Goal: Transaction & Acquisition: Download file/media

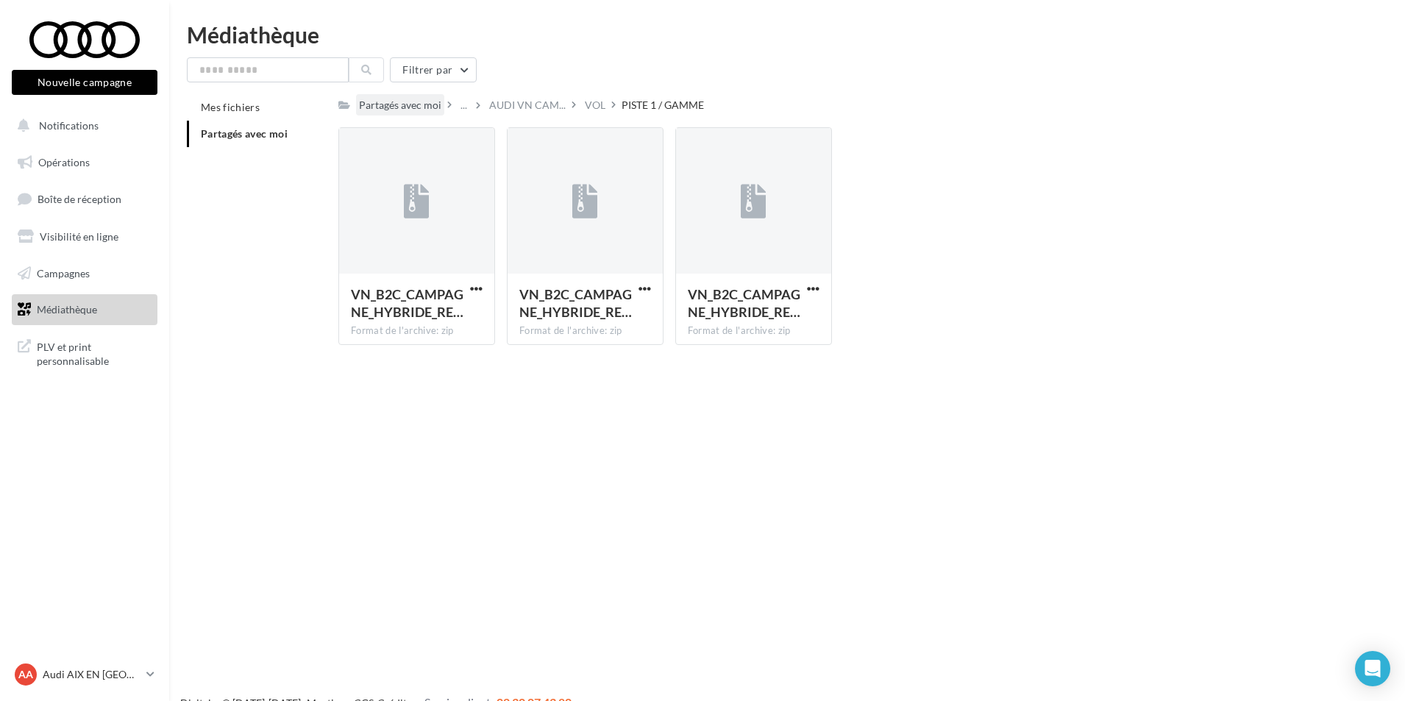
click at [374, 109] on div "Partagés avec moi" at bounding box center [400, 105] width 82 height 15
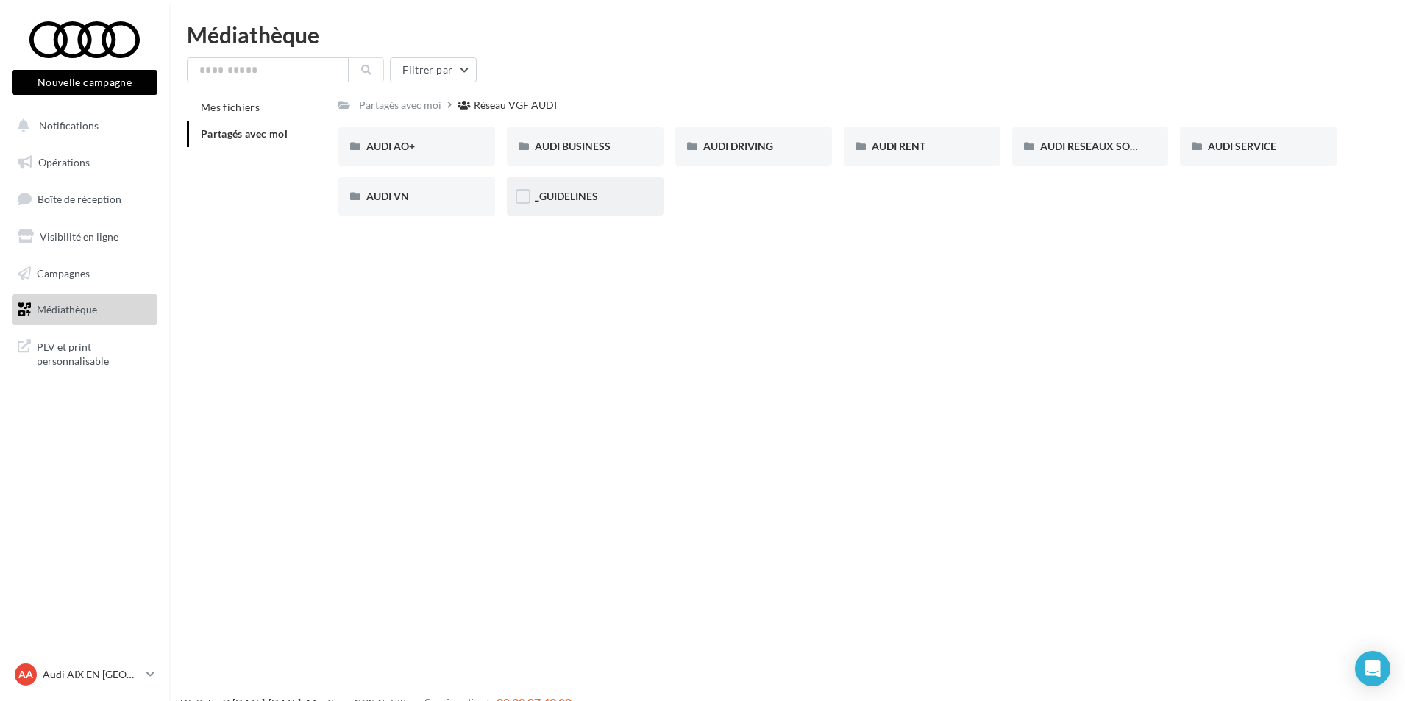
click at [566, 196] on span "_GUIDELINES" at bounding box center [566, 196] width 63 height 13
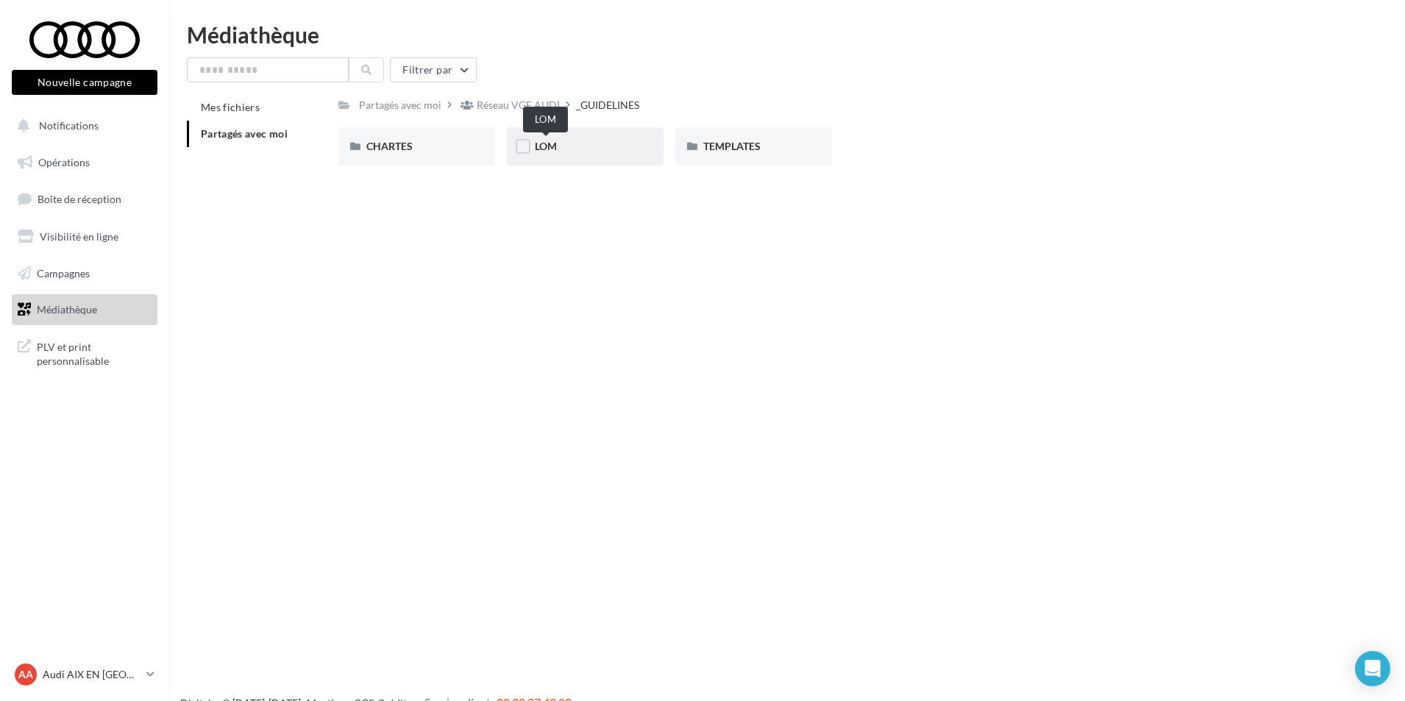
click at [549, 149] on span "LOM" at bounding box center [546, 146] width 22 height 13
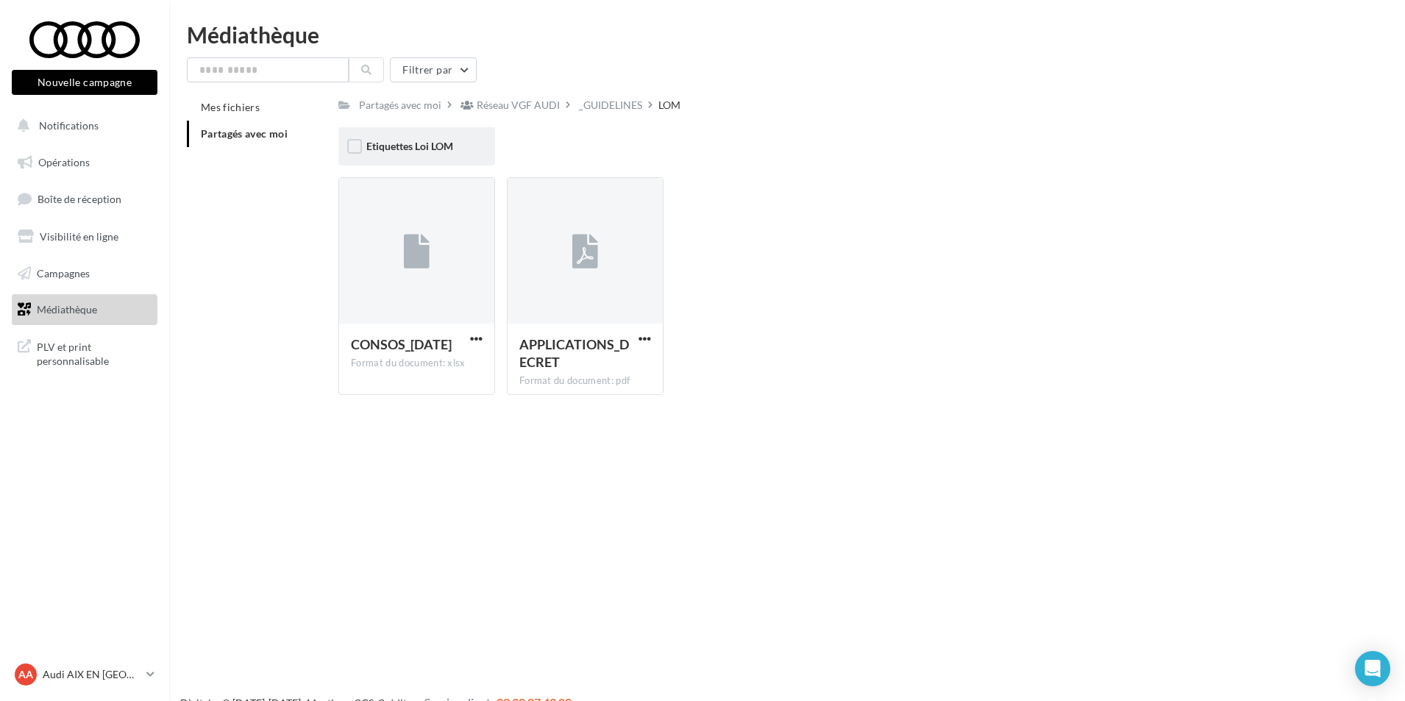
click at [407, 150] on span "Etiquettes Loi LOM" at bounding box center [409, 146] width 87 height 13
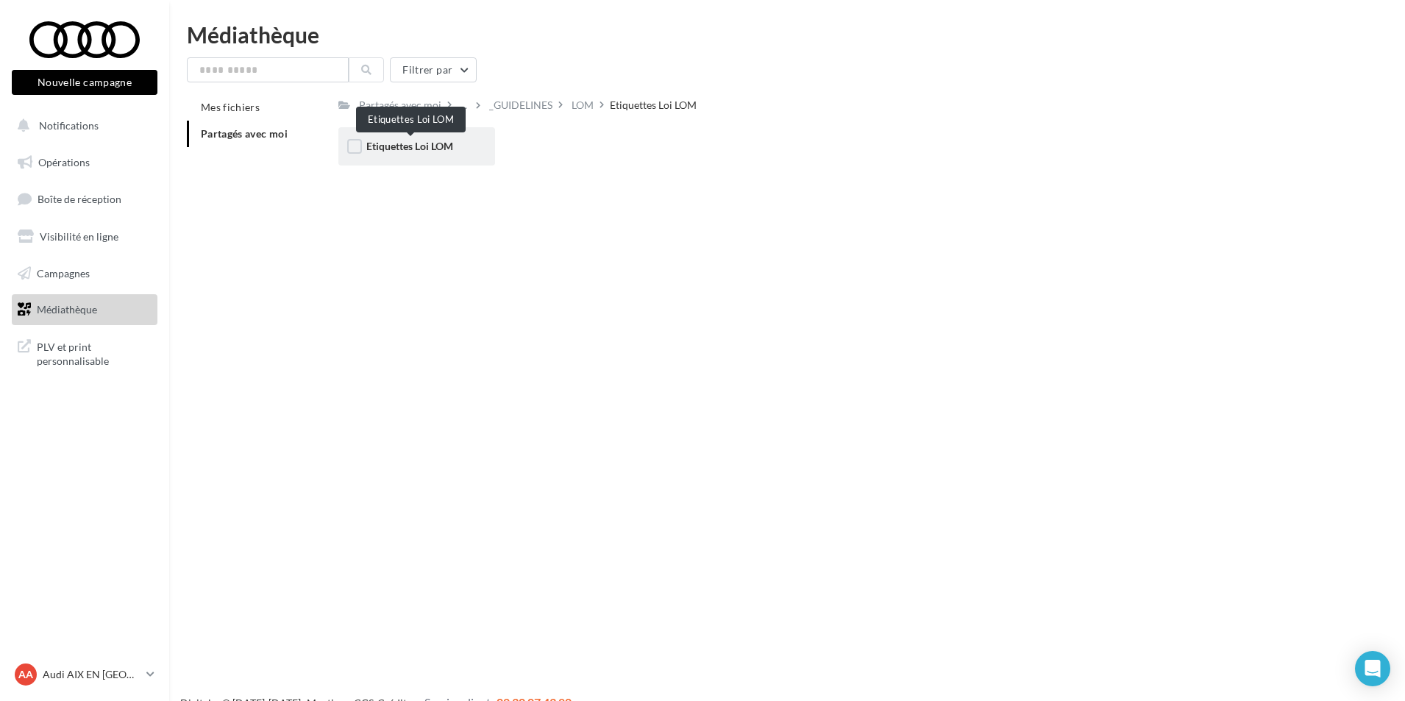
click at [433, 147] on span "Etiquettes Loi LOM" at bounding box center [409, 146] width 87 height 13
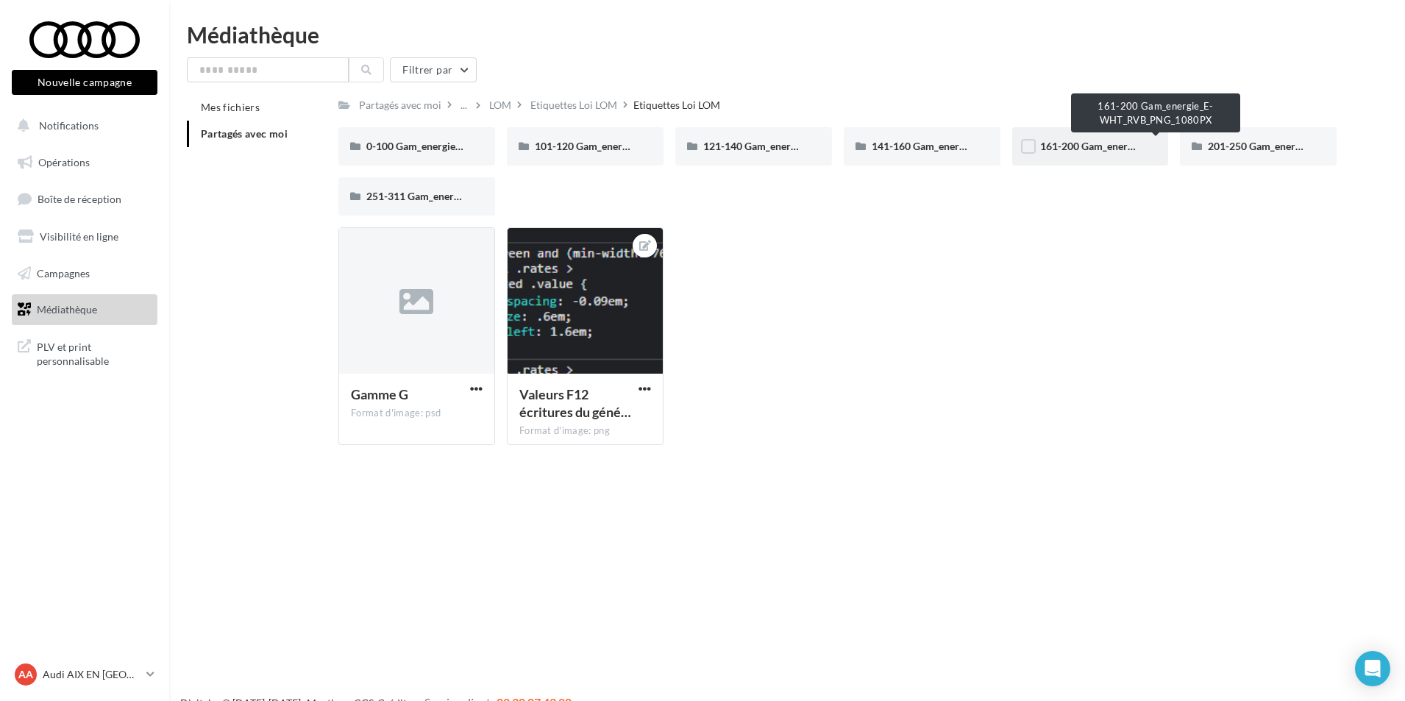
click at [1075, 147] on span "161-200 Gam_energie_E-WHT_RVB_PNG_1080PX" at bounding box center [1156, 146] width 233 height 13
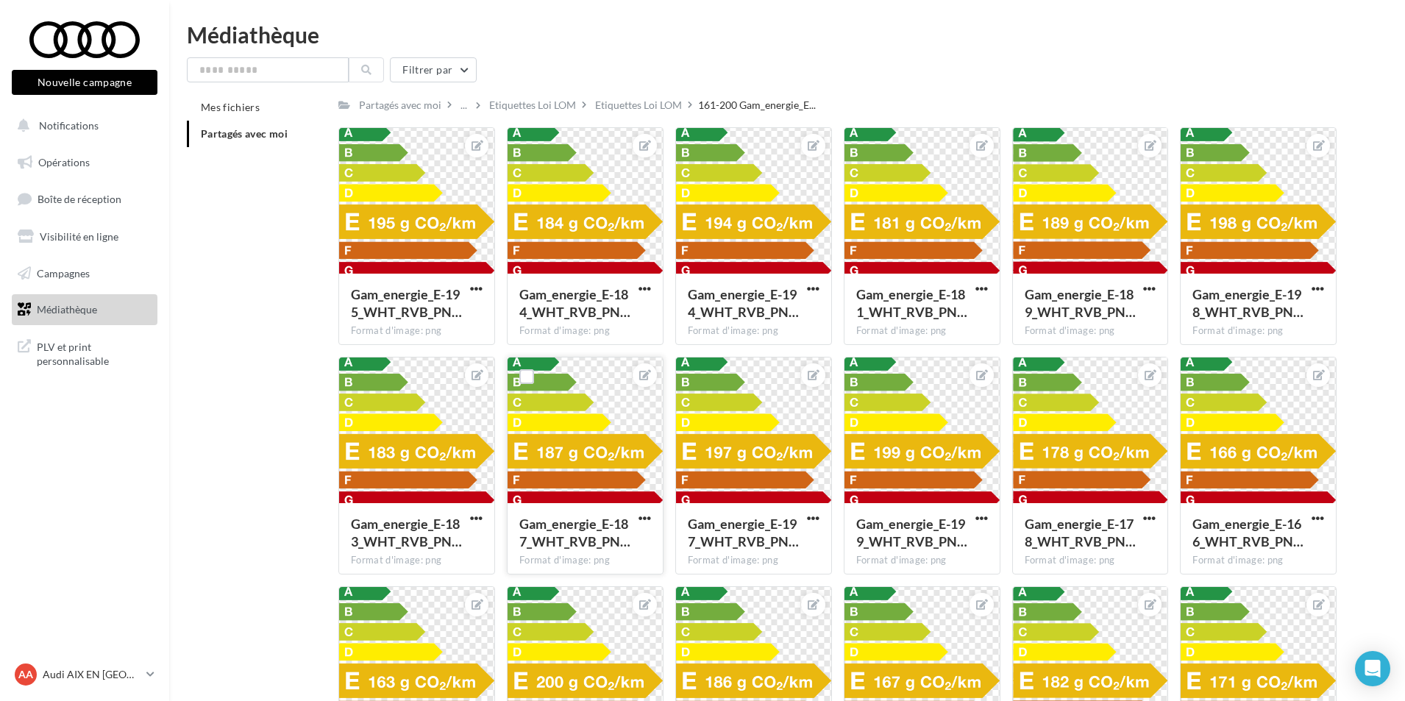
scroll to position [74, 0]
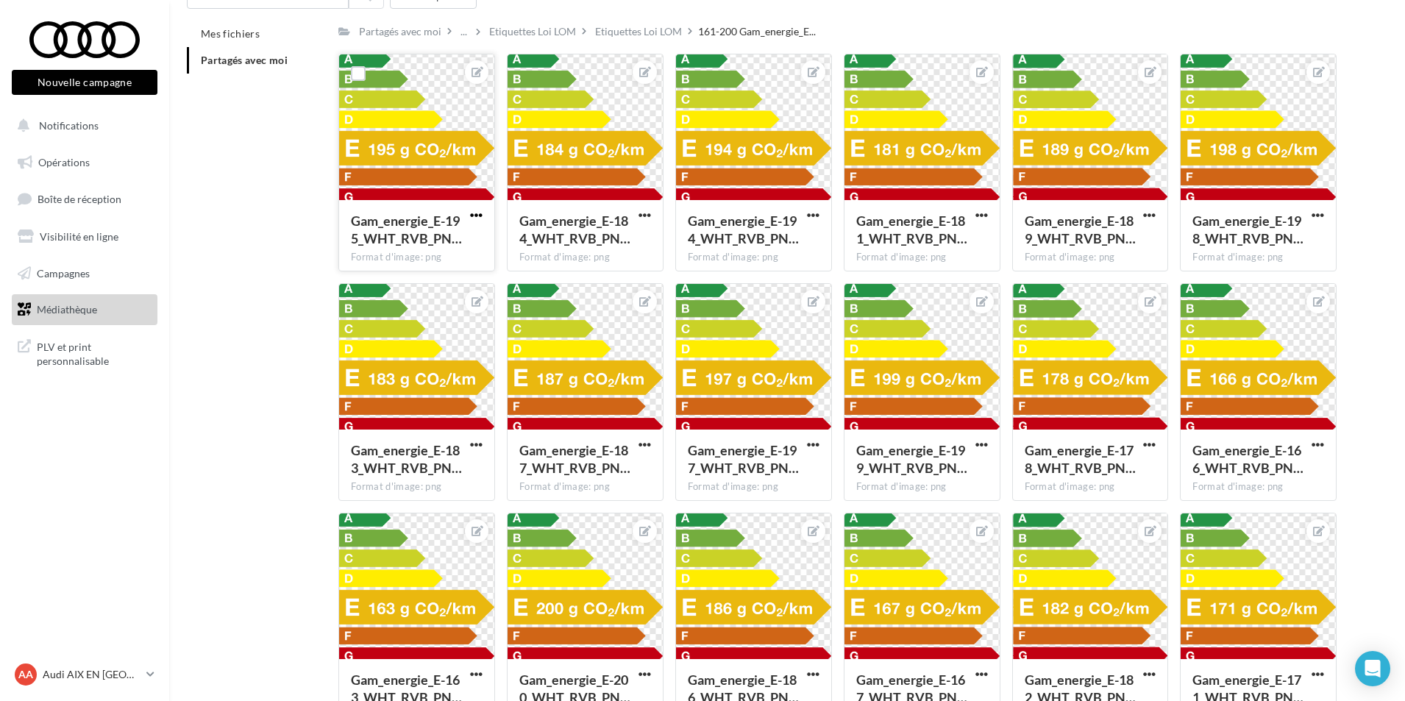
click at [478, 211] on span "button" at bounding box center [476, 215] width 13 height 13
click at [438, 271] on button "Télécharger" at bounding box center [407, 282] width 155 height 38
